Goal: Information Seeking & Learning: Learn about a topic

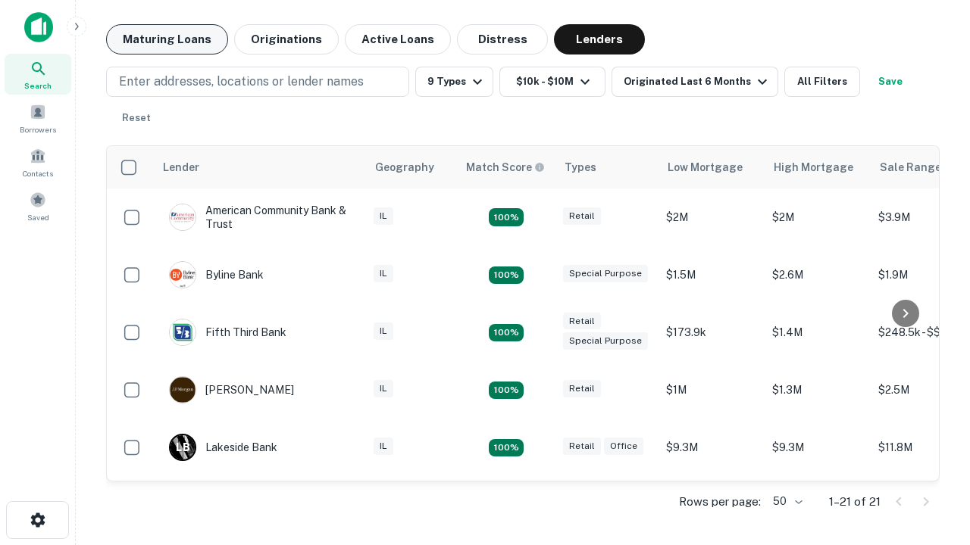
click at [167, 39] on button "Maturing Loans" at bounding box center [167, 39] width 122 height 30
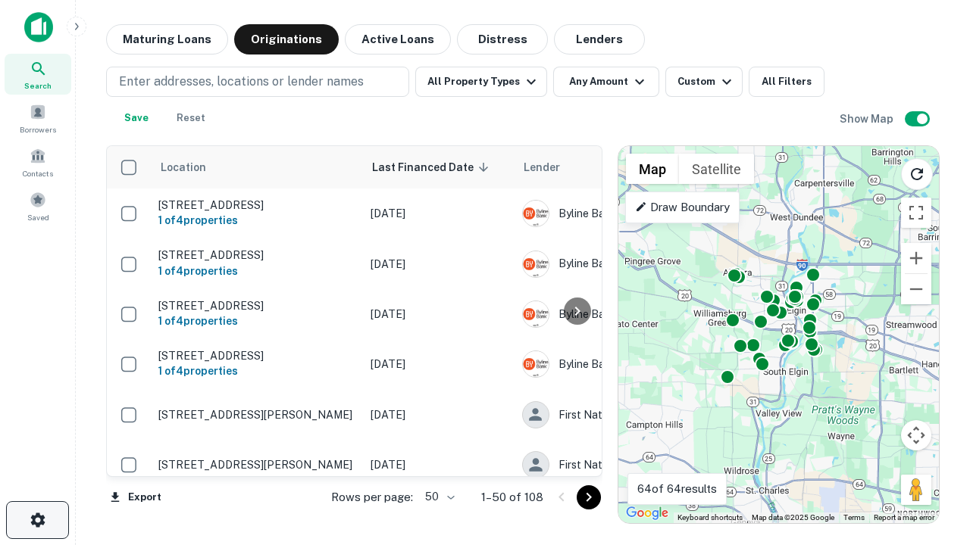
click at [37, 520] on icon "button" at bounding box center [38, 520] width 18 height 18
